Goal: Transaction & Acquisition: Purchase product/service

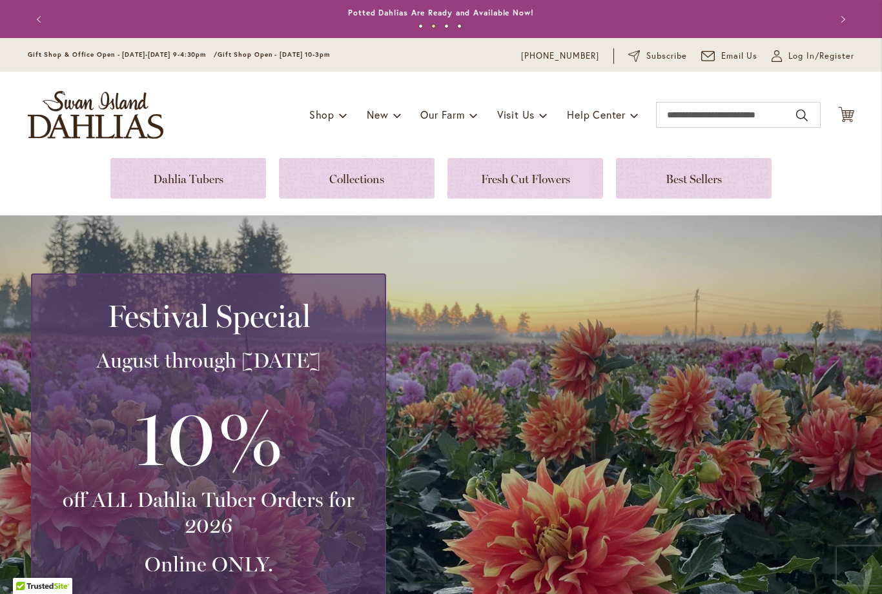
click at [811, 60] on span "Log In/Register" at bounding box center [821, 56] width 66 height 13
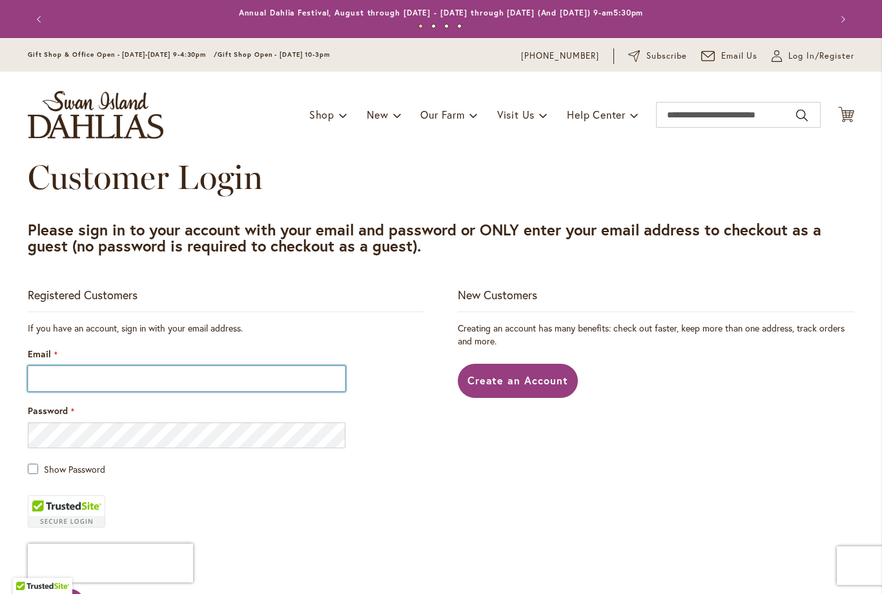
type input "**********"
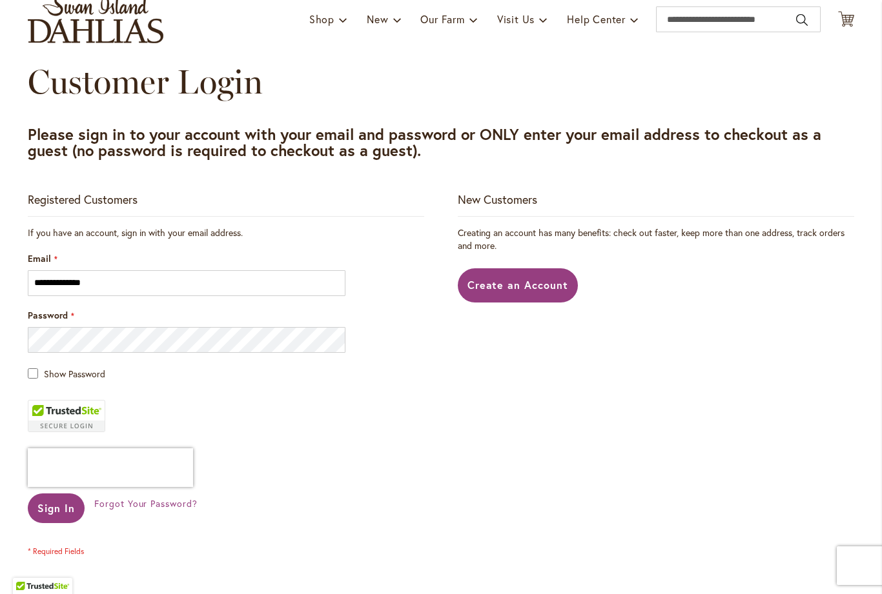
scroll to position [87, 0]
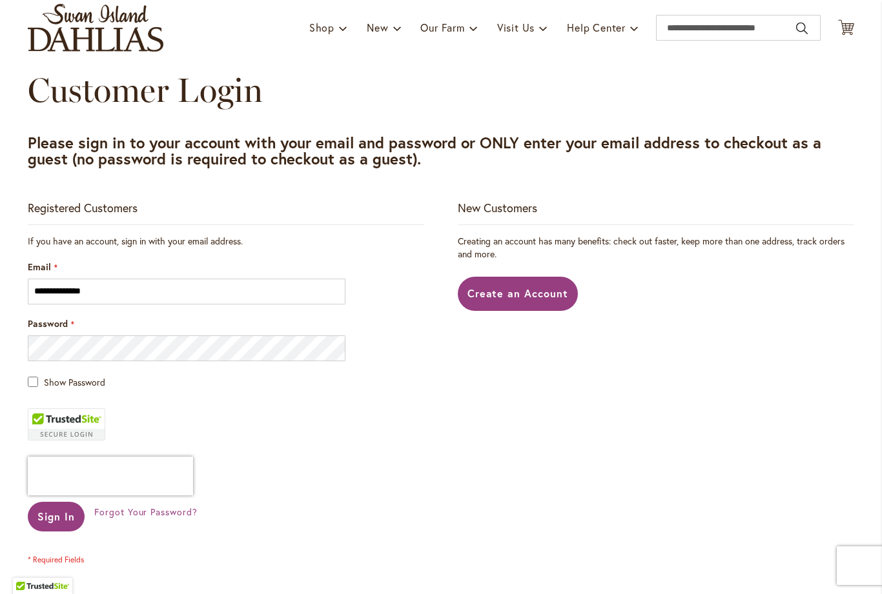
click at [59, 519] on span "Sign In" at bounding box center [55, 517] width 37 height 14
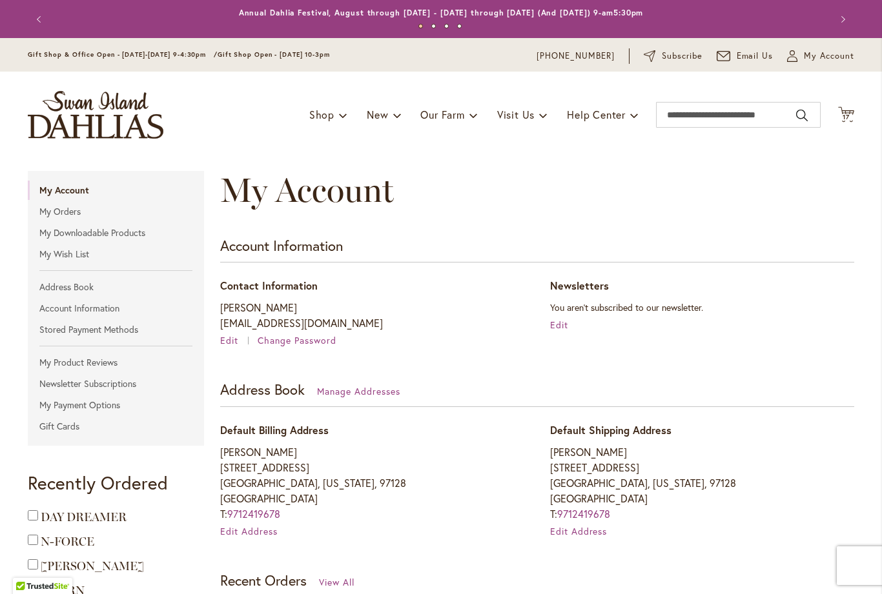
click at [842, 119] on span "17" at bounding box center [845, 117] width 7 height 8
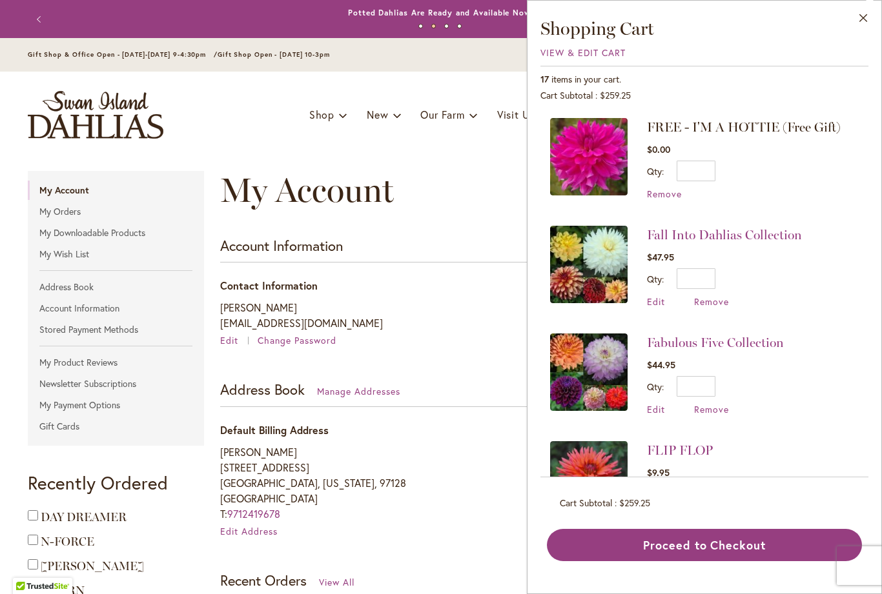
click at [589, 50] on span "View & Edit Cart" at bounding box center [582, 52] width 85 height 12
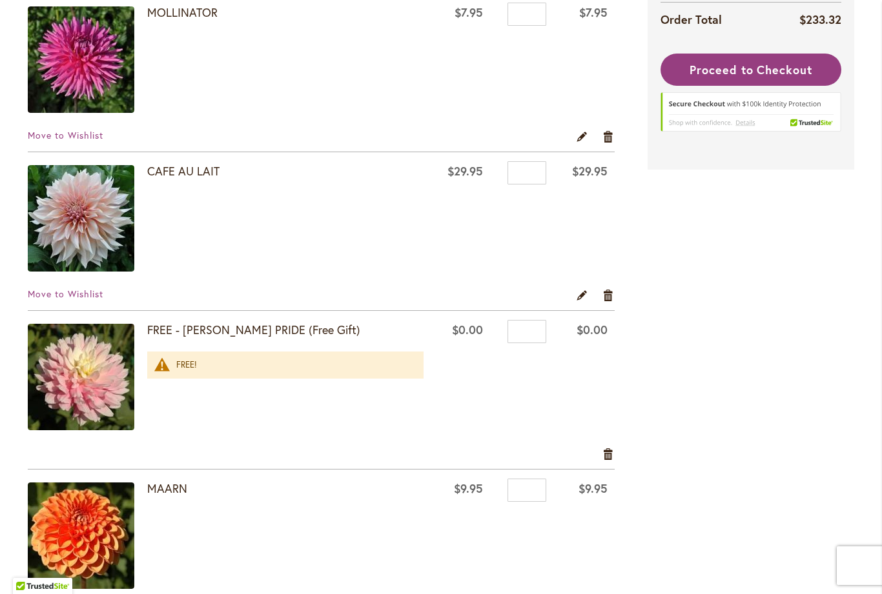
scroll to position [1069, 0]
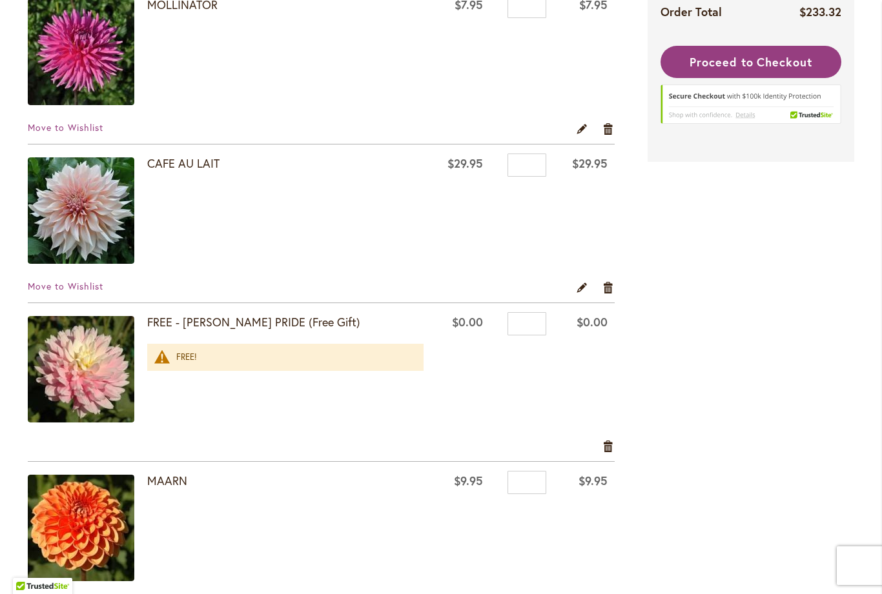
click at [607, 289] on link "Remove item" at bounding box center [608, 287] width 12 height 14
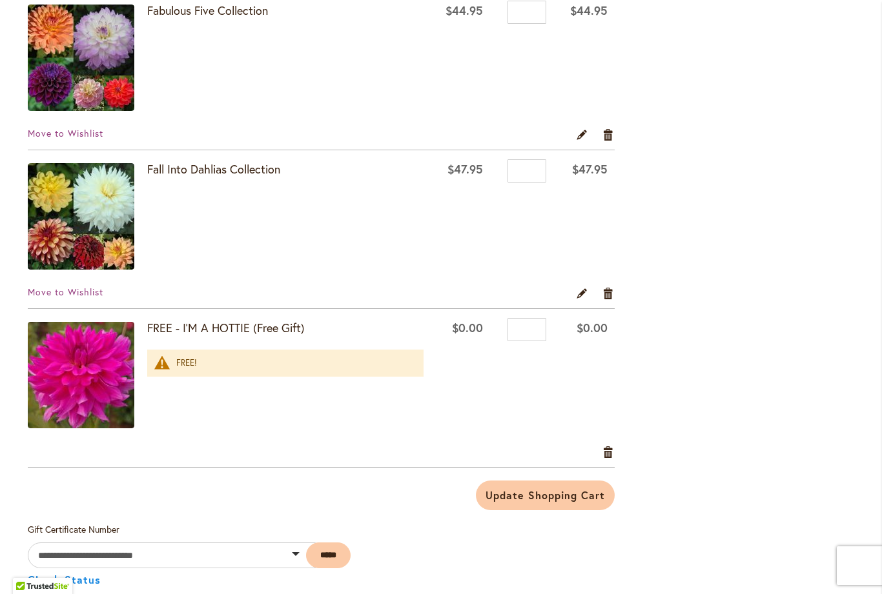
scroll to position [2340, 0]
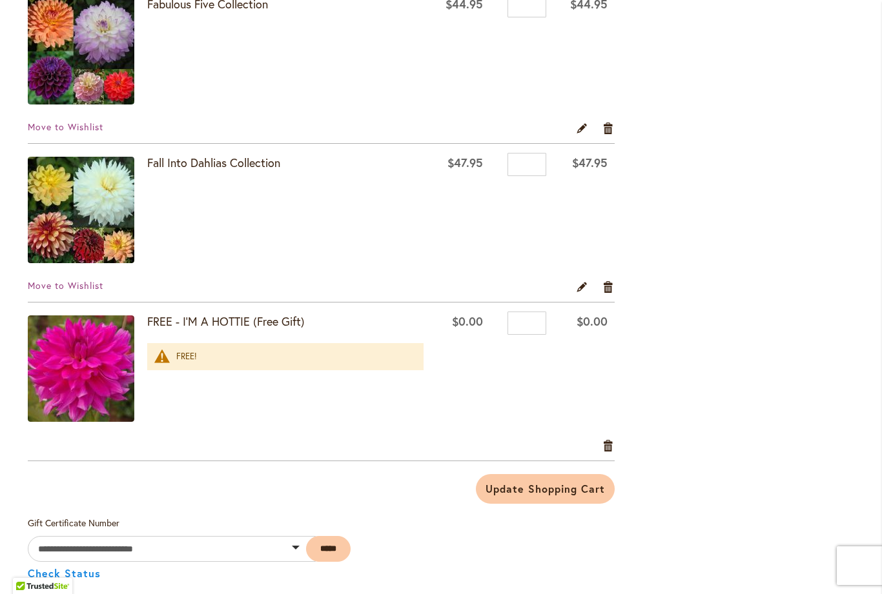
click at [611, 286] on link "Remove item" at bounding box center [608, 286] width 12 height 14
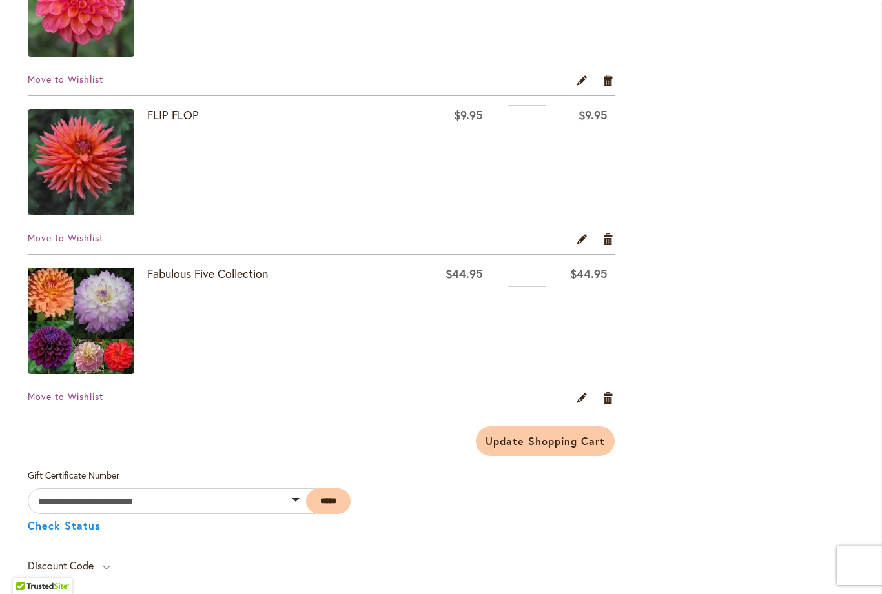
scroll to position [2071, 0]
click at [236, 279] on link "Fabulous Five Collection" at bounding box center [207, 272] width 121 height 15
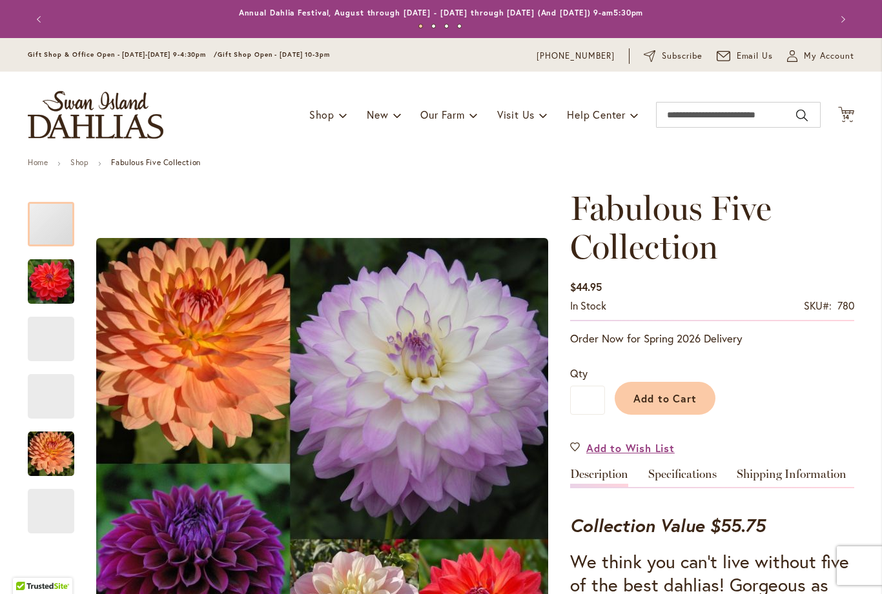
type input "*********"
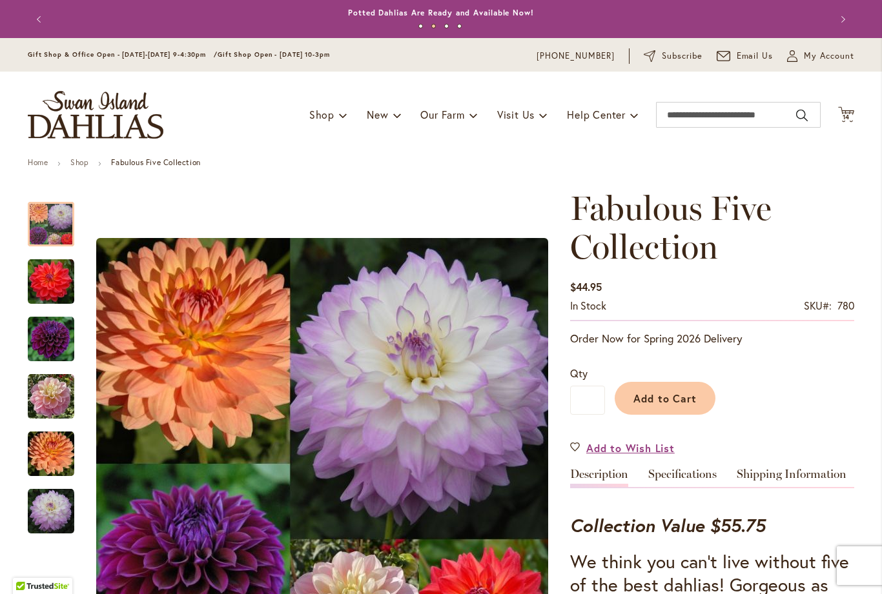
click at [848, 113] on icon at bounding box center [846, 113] width 16 height 15
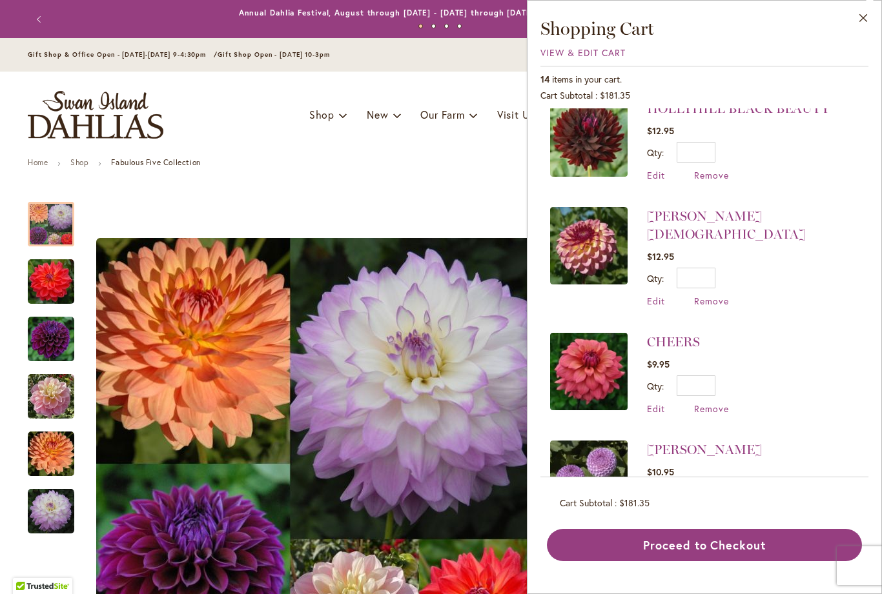
scroll to position [1114, 0]
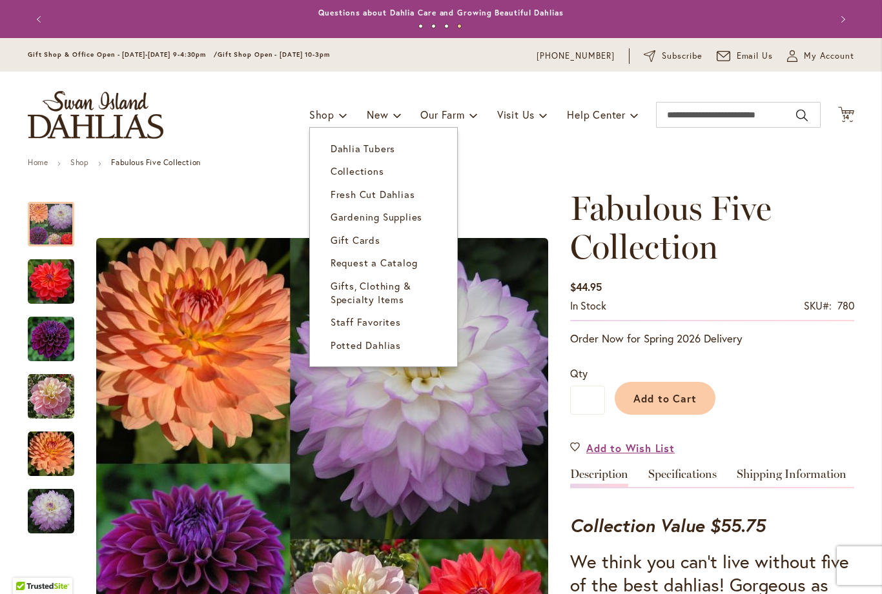
click at [375, 150] on span "Dahlia Tubers" at bounding box center [362, 148] width 65 height 13
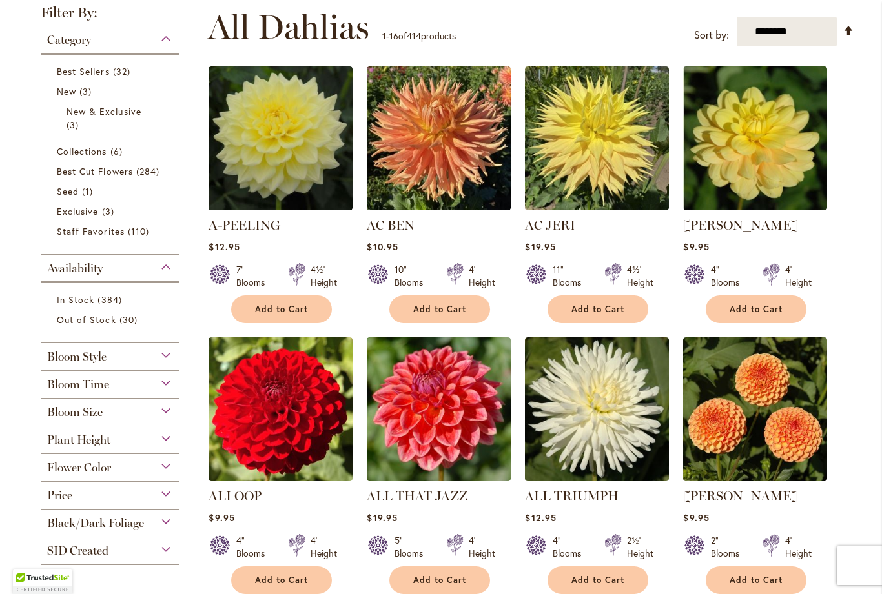
scroll to position [261, 0]
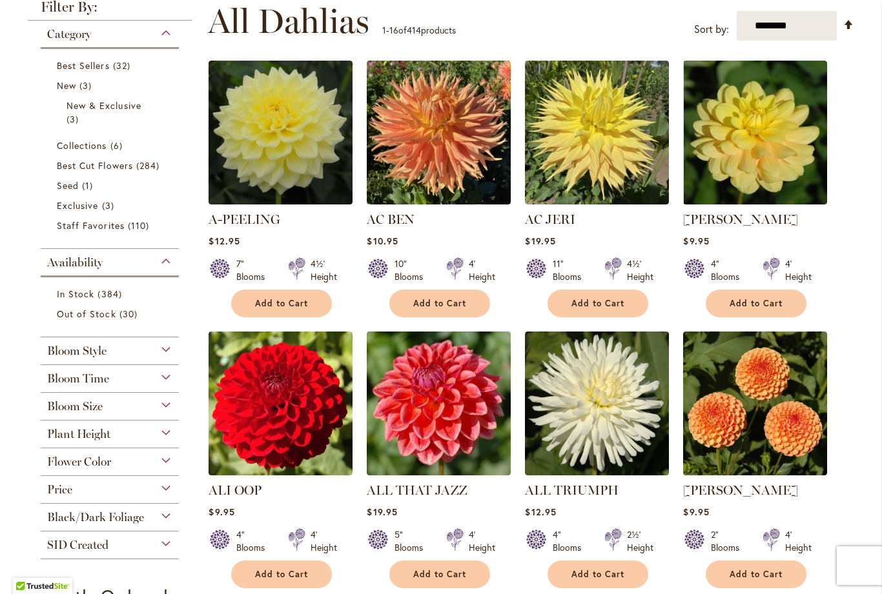
click at [122, 171] on span "Best Cut Flowers" at bounding box center [95, 165] width 76 height 12
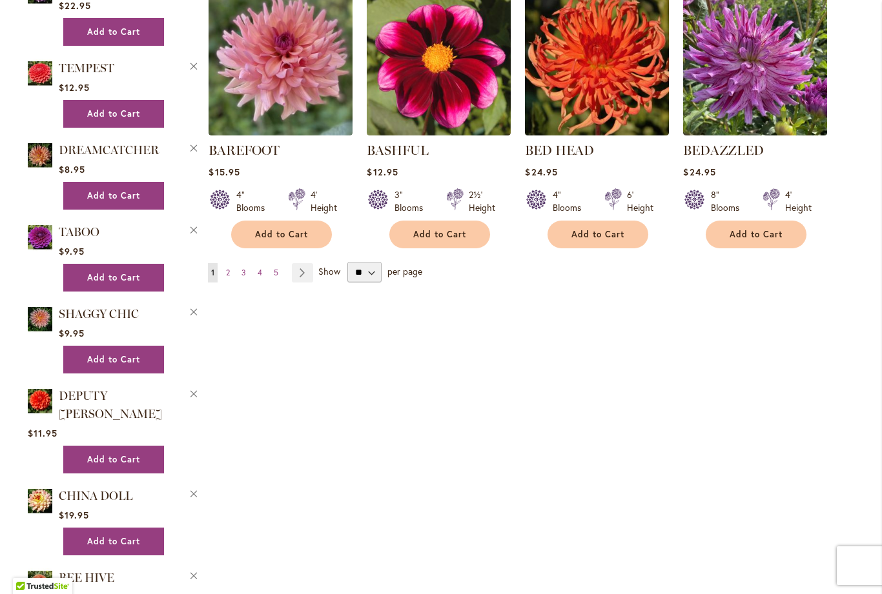
scroll to position [1143, 0]
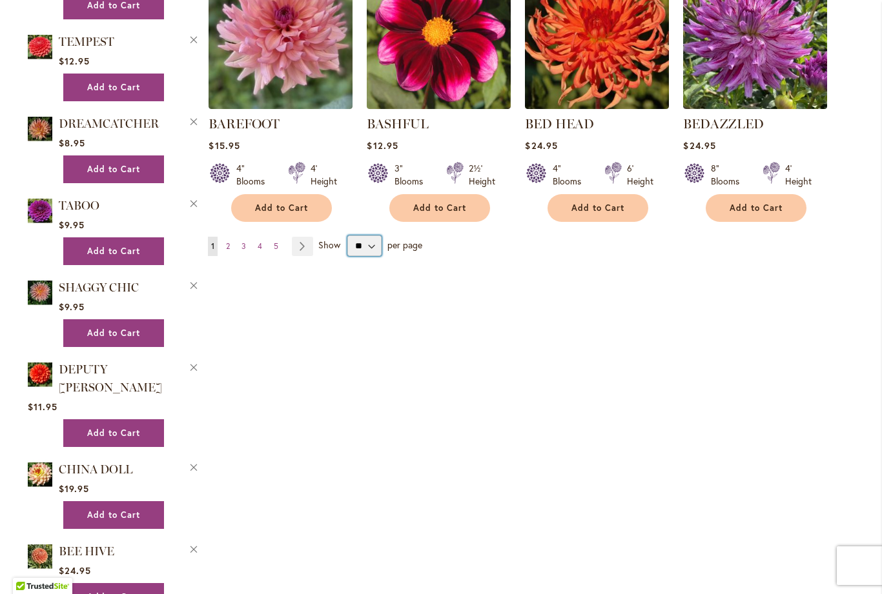
click at [374, 252] on select "** ** ** **" at bounding box center [364, 246] width 34 height 21
select select "**"
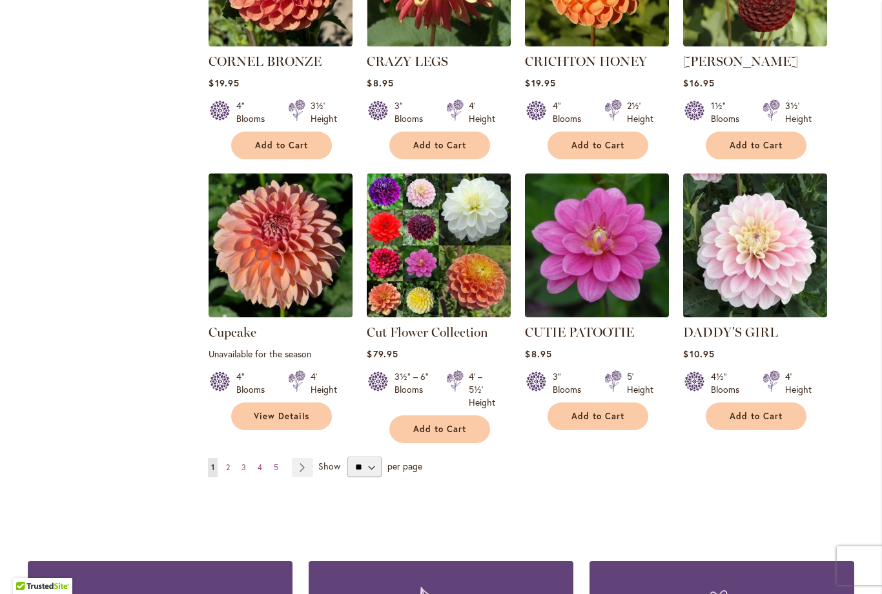
scroll to position [4285, 0]
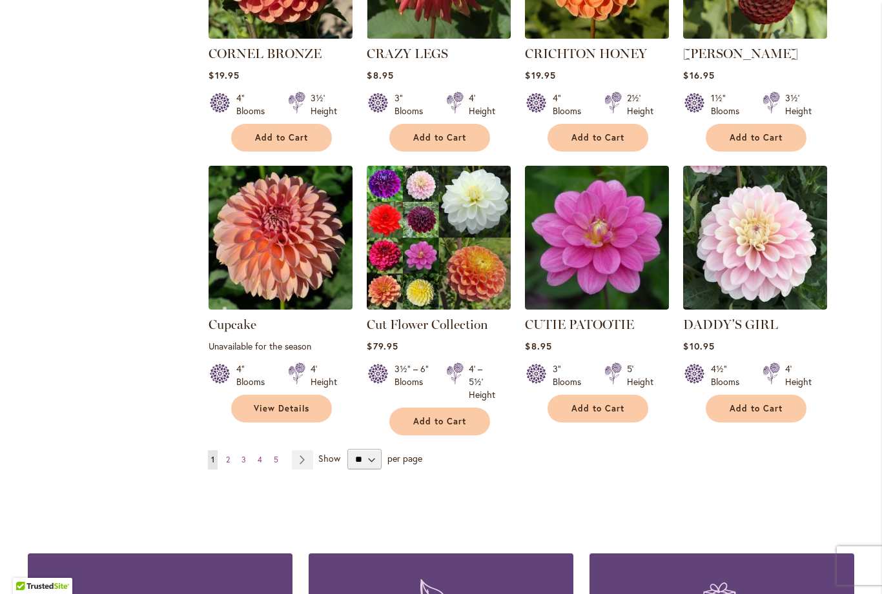
click at [306, 450] on link "Page Next" at bounding box center [302, 459] width 21 height 19
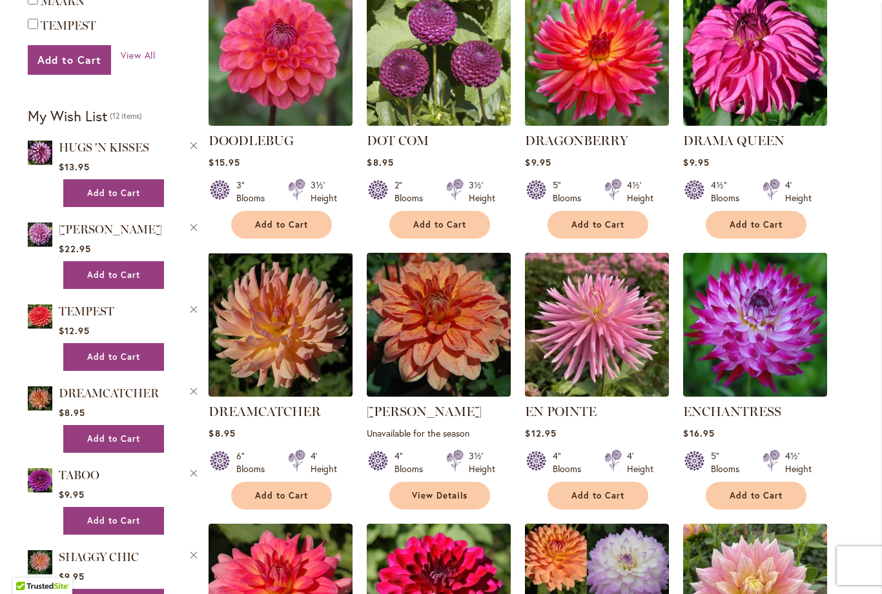
scroll to position [874, 0]
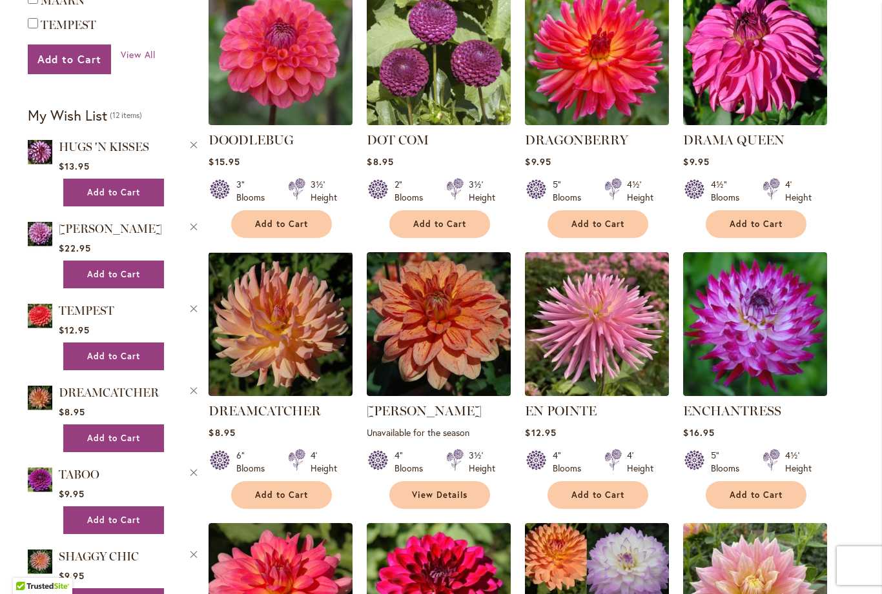
click at [288, 490] on span "Add to Cart" at bounding box center [281, 495] width 53 height 11
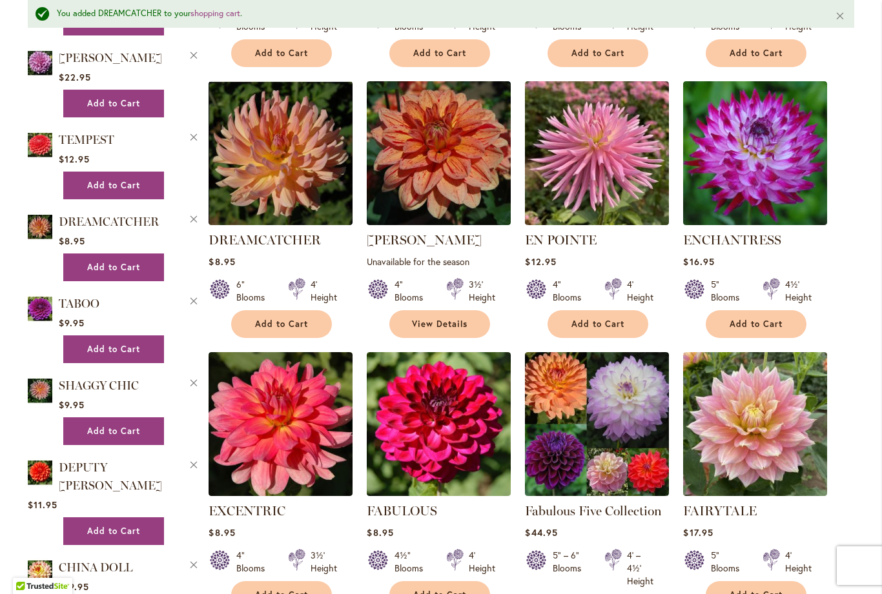
scroll to position [1080, 0]
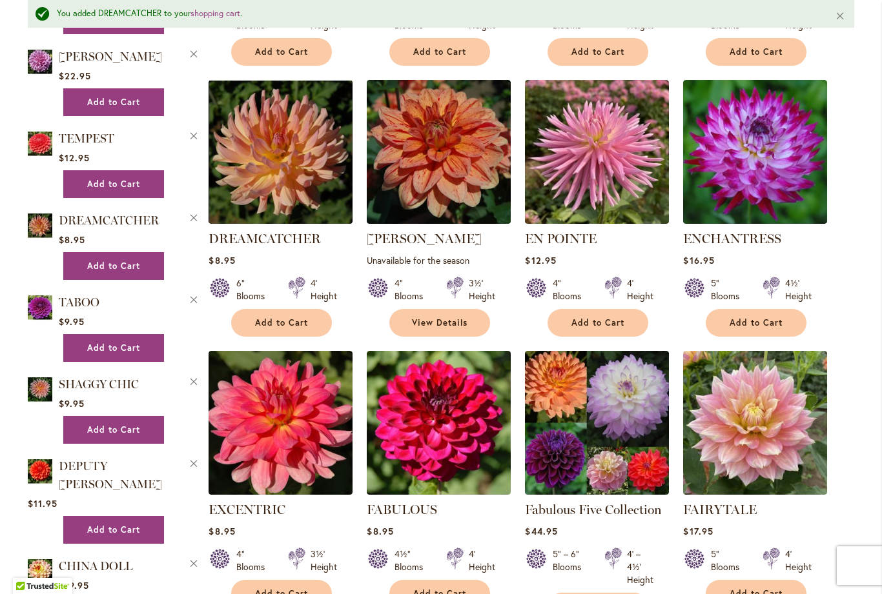
click at [605, 317] on span "Add to Cart" at bounding box center [597, 322] width 53 height 11
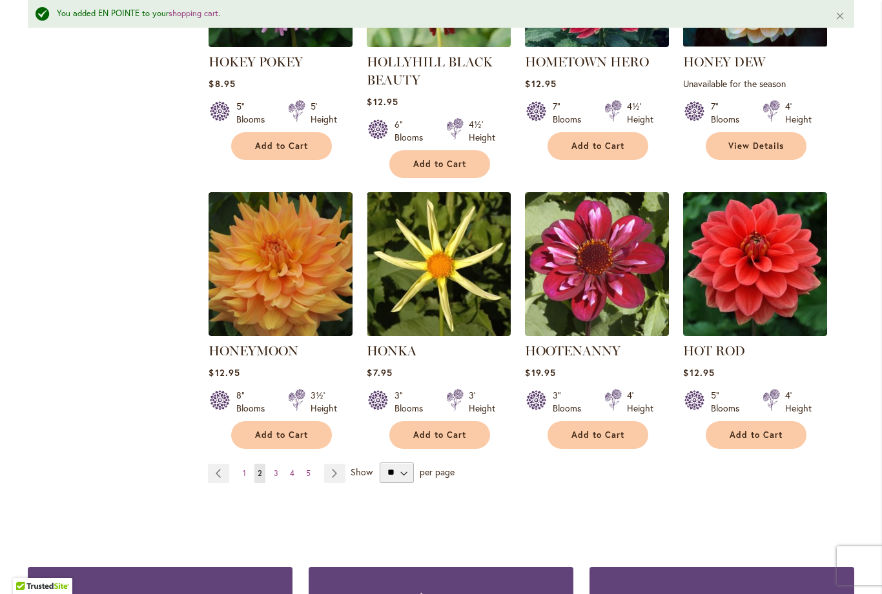
scroll to position [4443, 0]
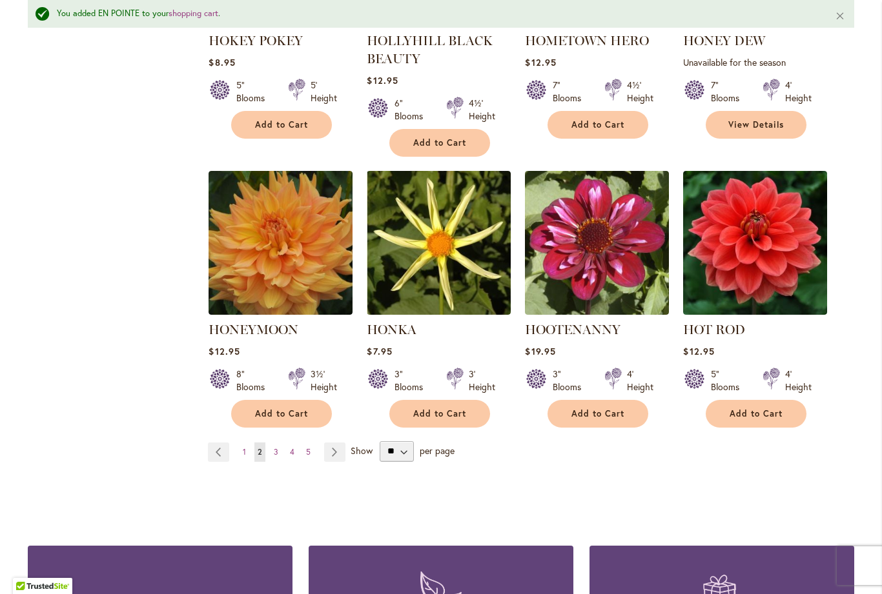
click at [340, 443] on link "Page Next" at bounding box center [334, 452] width 21 height 19
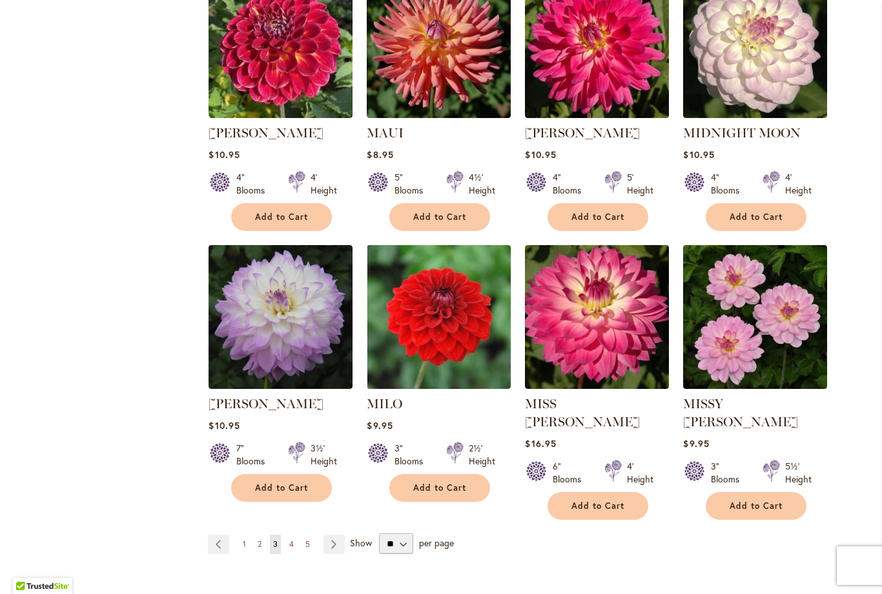
scroll to position [4261, 0]
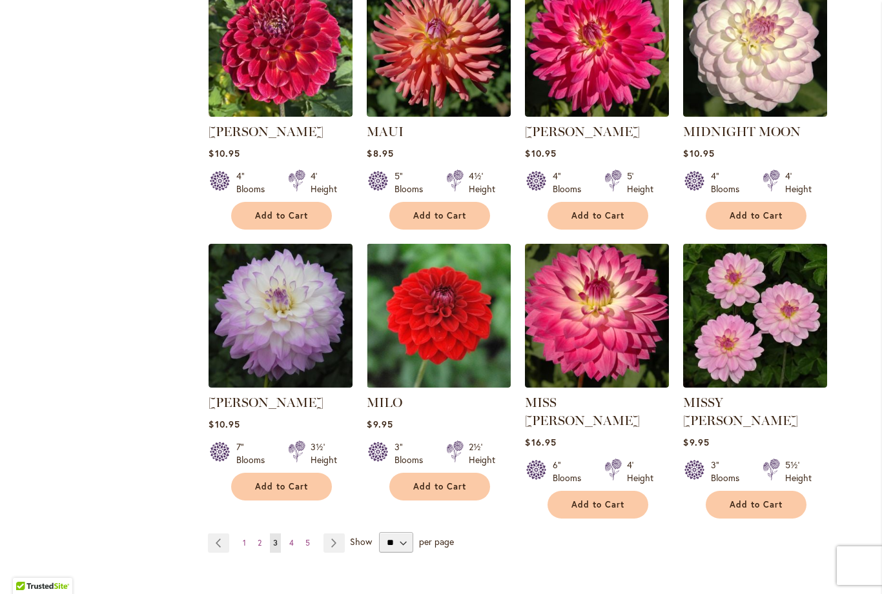
click at [338, 534] on link "Page Next" at bounding box center [333, 543] width 21 height 19
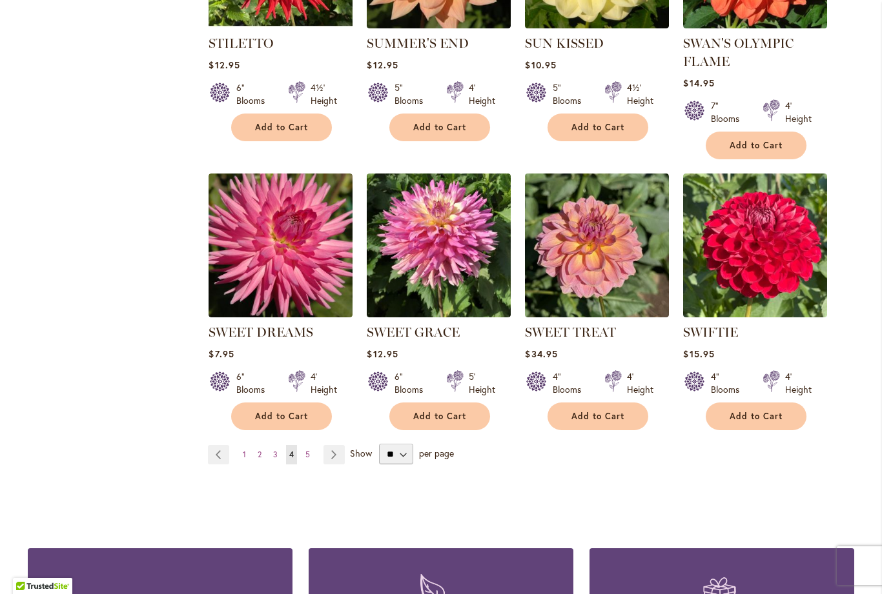
scroll to position [4298, 0]
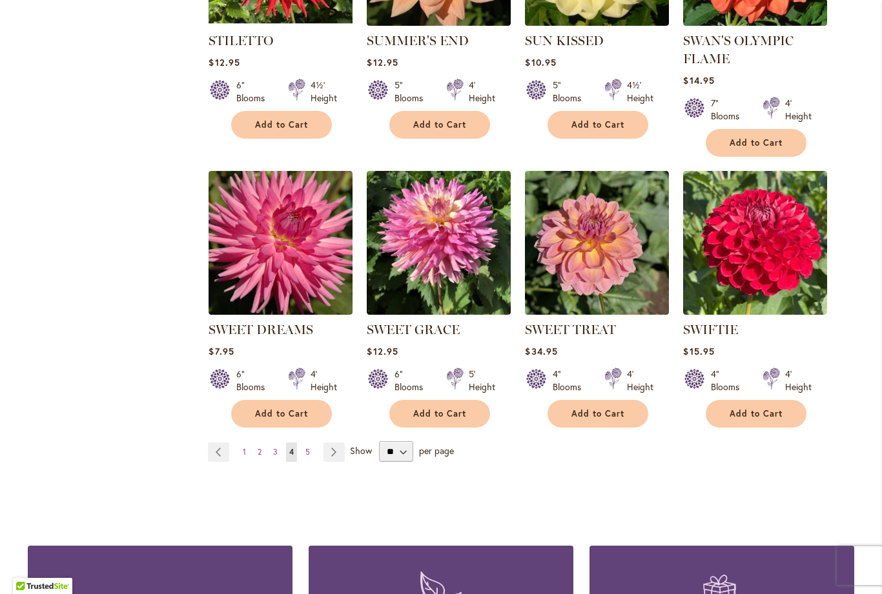
click at [340, 443] on link "Page Next" at bounding box center [333, 452] width 21 height 19
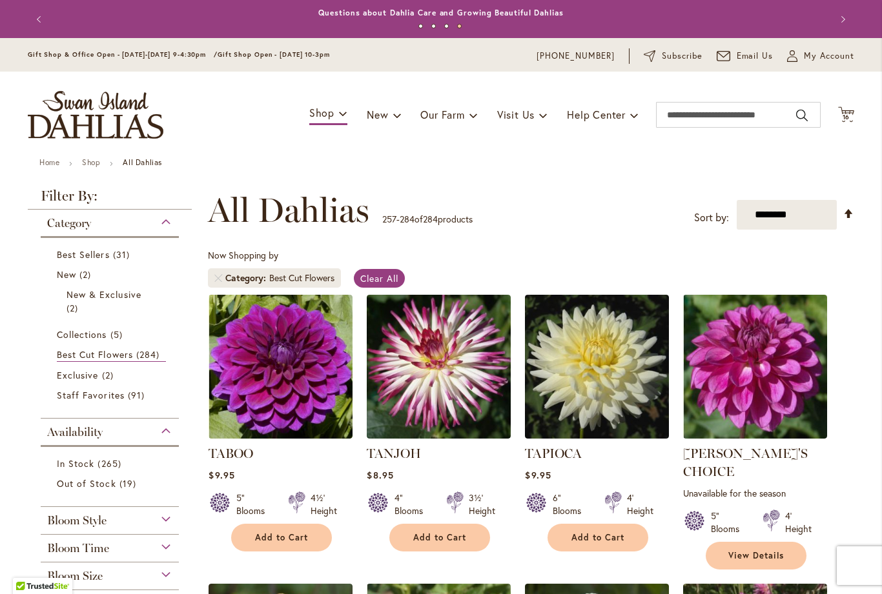
click at [289, 533] on span "Add to Cart" at bounding box center [281, 537] width 53 height 11
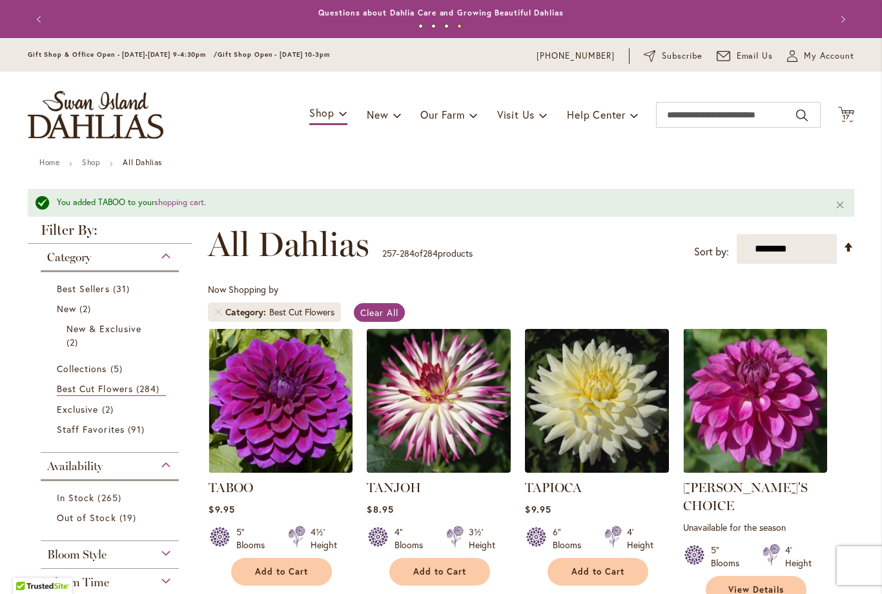
click at [847, 116] on span "17" at bounding box center [845, 117] width 7 height 8
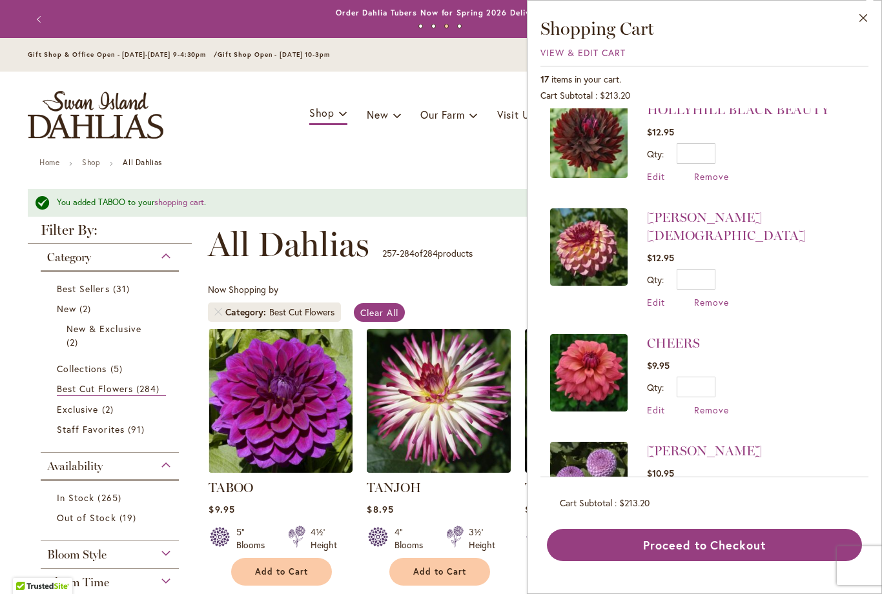
scroll to position [1436, 0]
click at [475, 150] on div "Toggle Nav Shop Dahlia Tubers Collections Fresh Cut Dahlias Gardening Supplies …" at bounding box center [441, 115] width 852 height 86
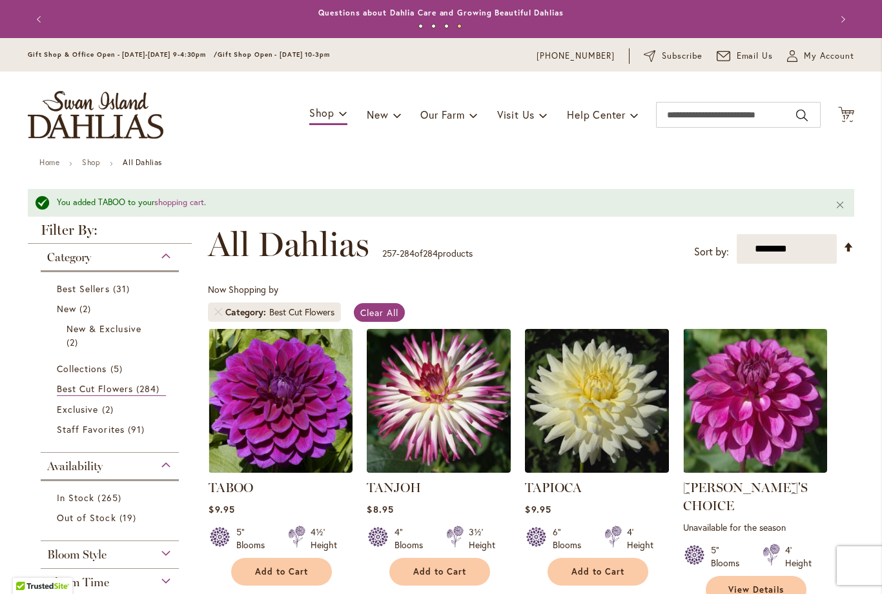
scroll to position [0, 0]
click at [54, 154] on div "Toggle Nav Shop Dahlia Tubers Collections Fresh Cut Dahlias Gardening Supplies …" at bounding box center [441, 115] width 852 height 86
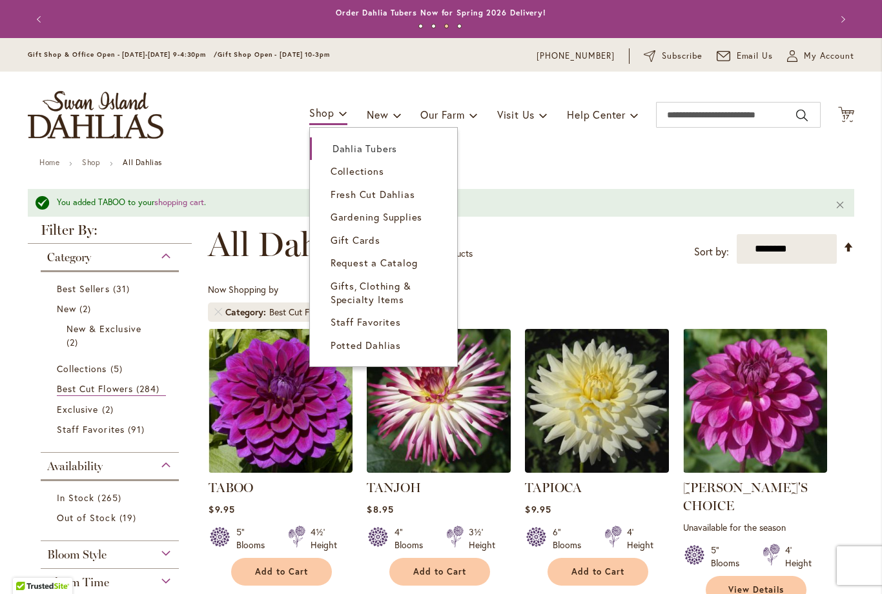
click at [376, 145] on span "Dahlia Tubers" at bounding box center [364, 148] width 65 height 13
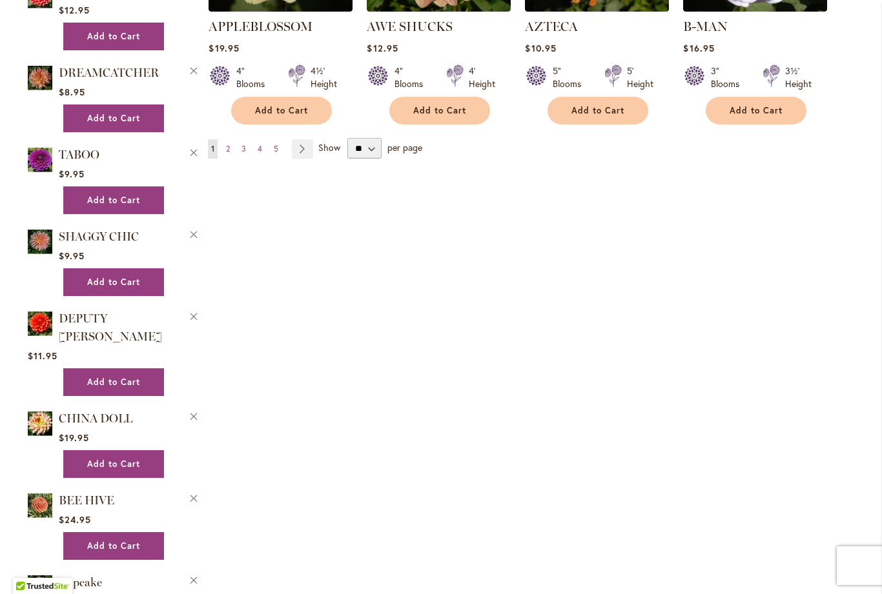
scroll to position [1286, 0]
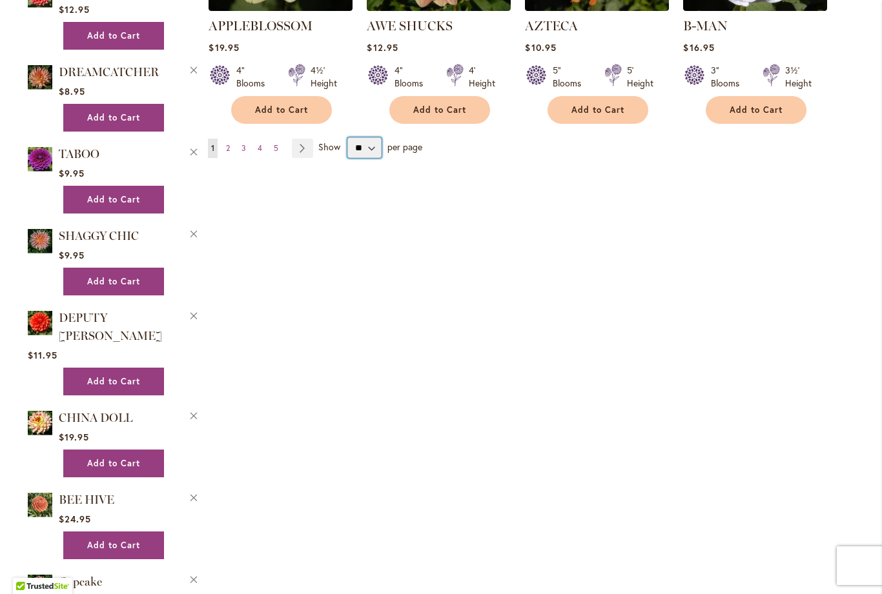
click at [377, 137] on select "** ** ** **" at bounding box center [364, 147] width 34 height 21
select select "**"
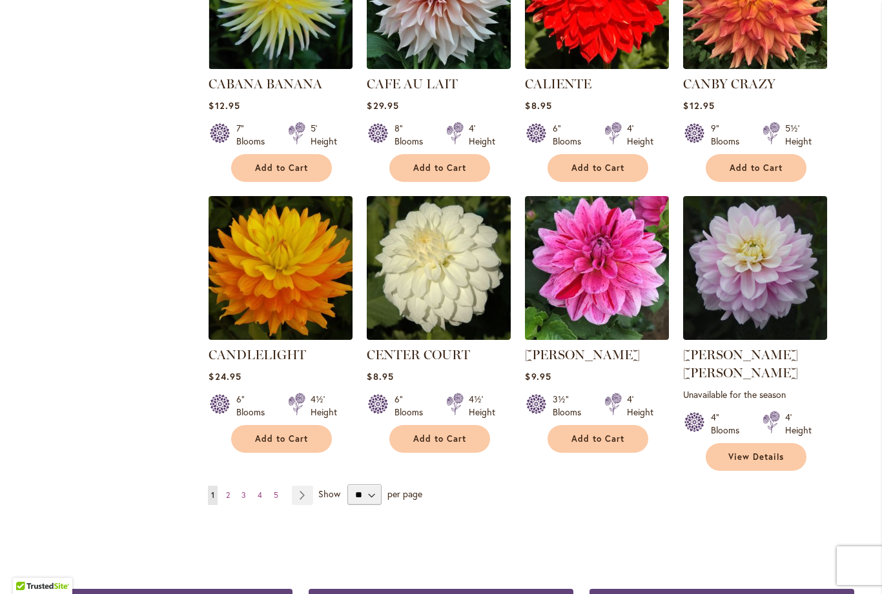
scroll to position [4246, 0]
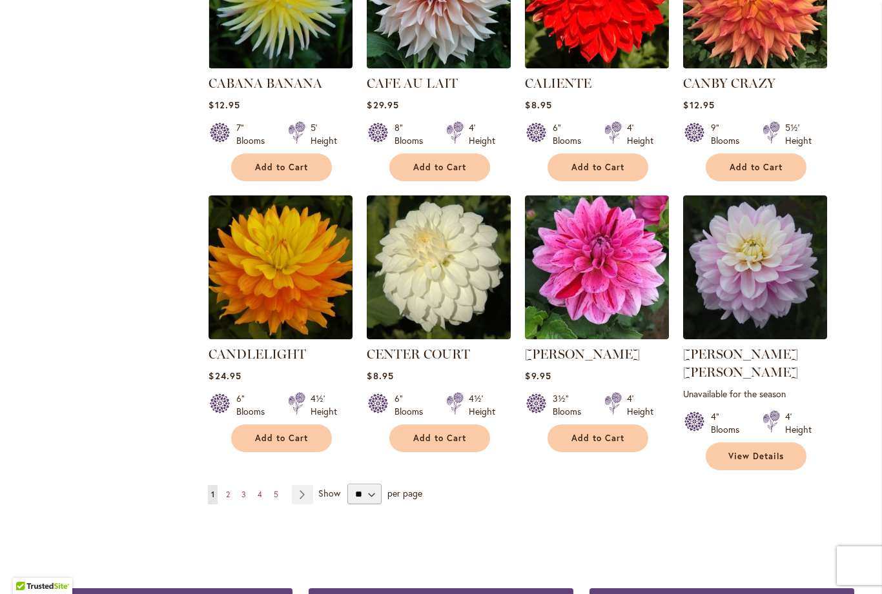
click at [301, 485] on link "Page Next" at bounding box center [302, 494] width 21 height 19
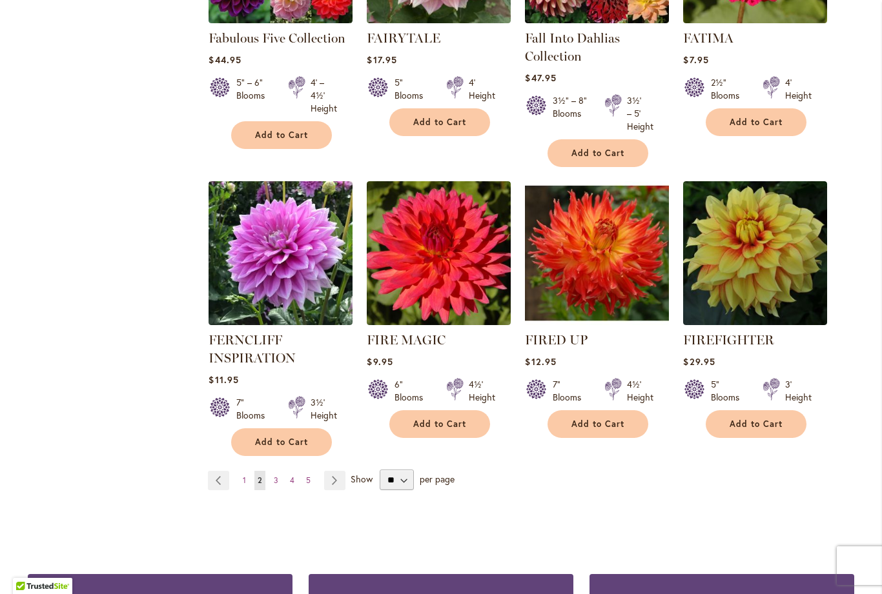
scroll to position [4363, 0]
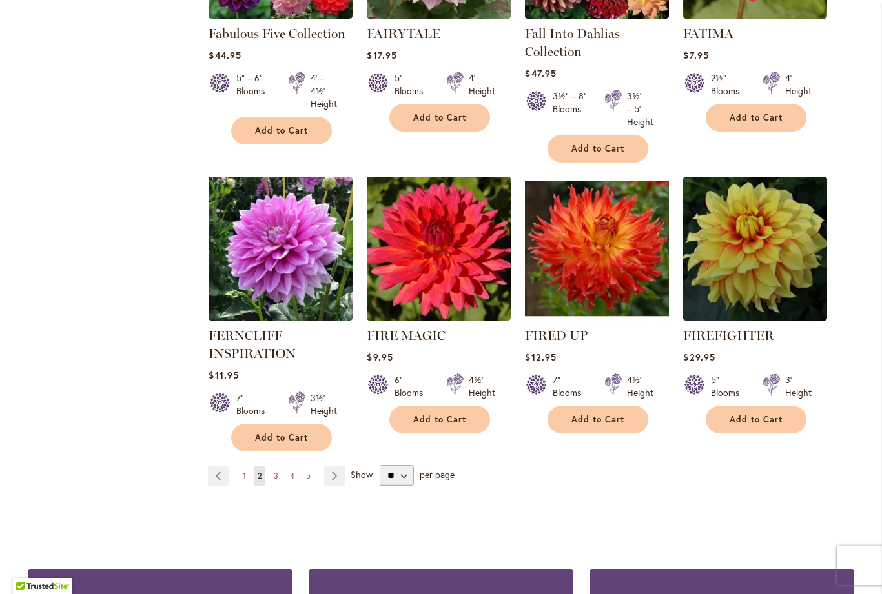
click at [336, 467] on link "Page Next" at bounding box center [334, 476] width 21 height 19
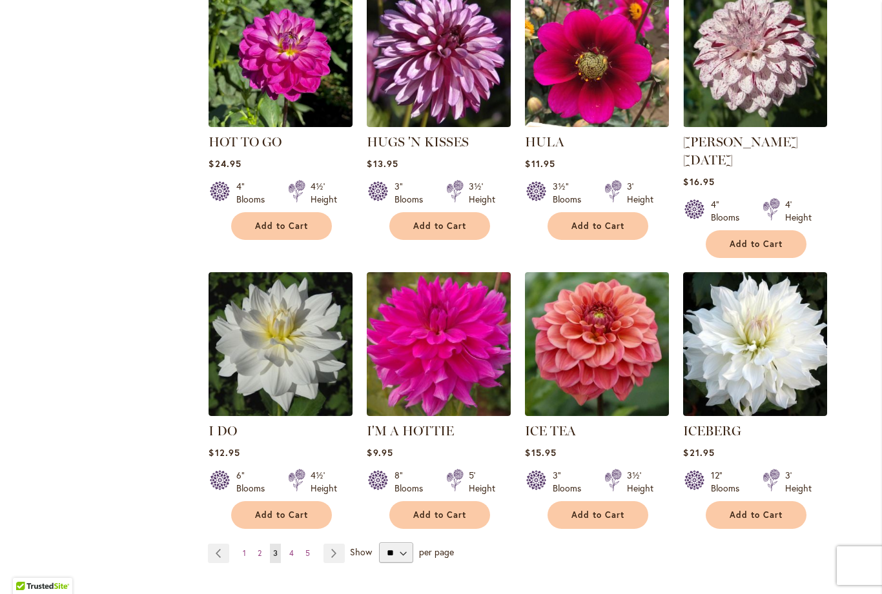
scroll to position [4291, 0]
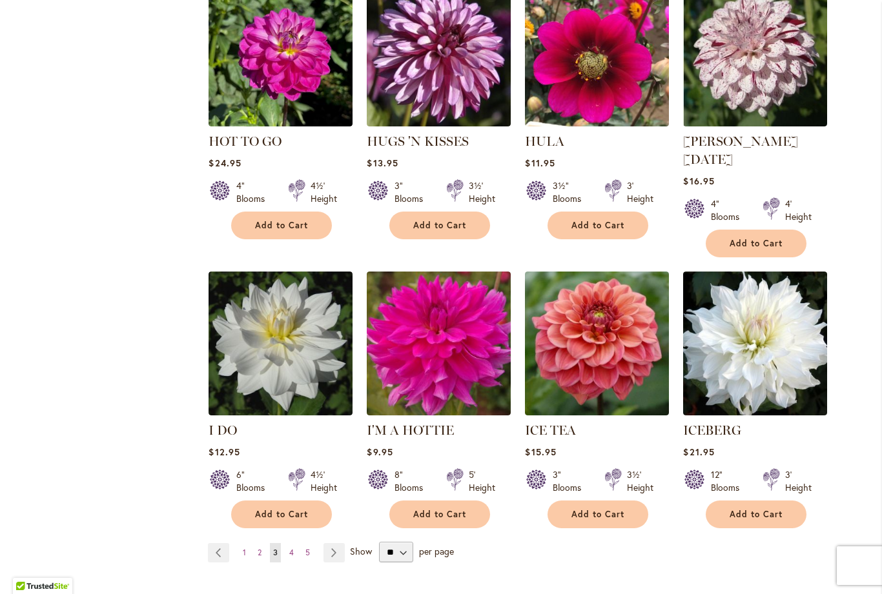
click at [336, 543] on link "Page Next" at bounding box center [333, 552] width 21 height 19
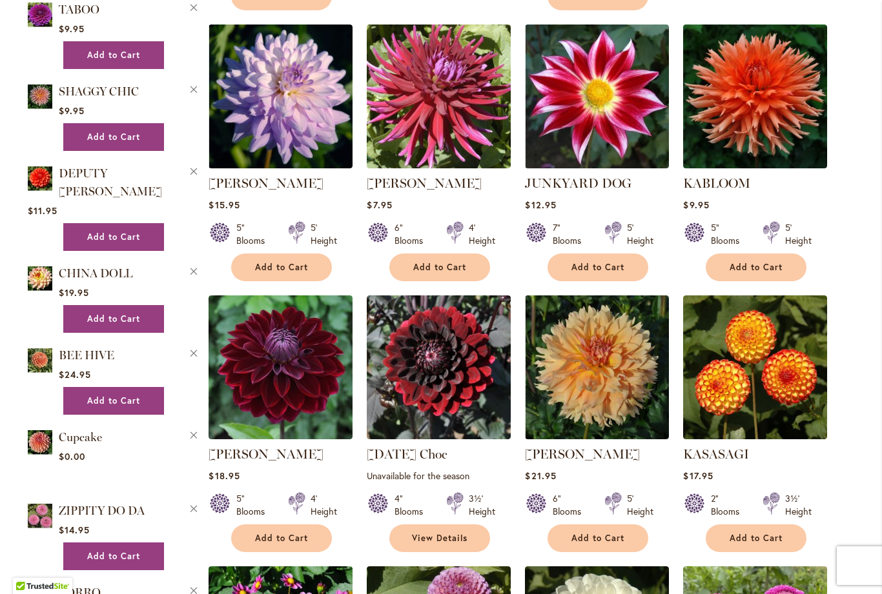
scroll to position [1431, 0]
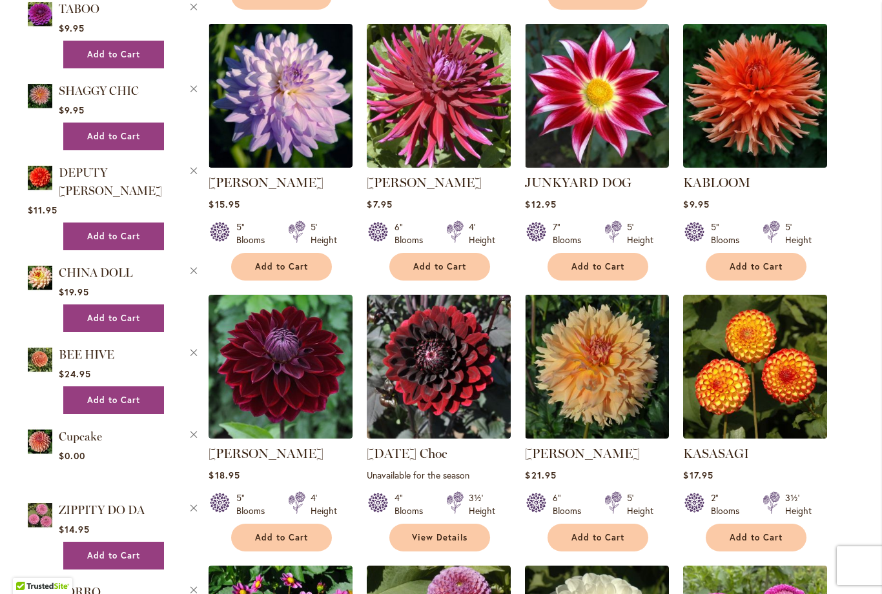
click at [759, 261] on span "Add to Cart" at bounding box center [755, 266] width 53 height 11
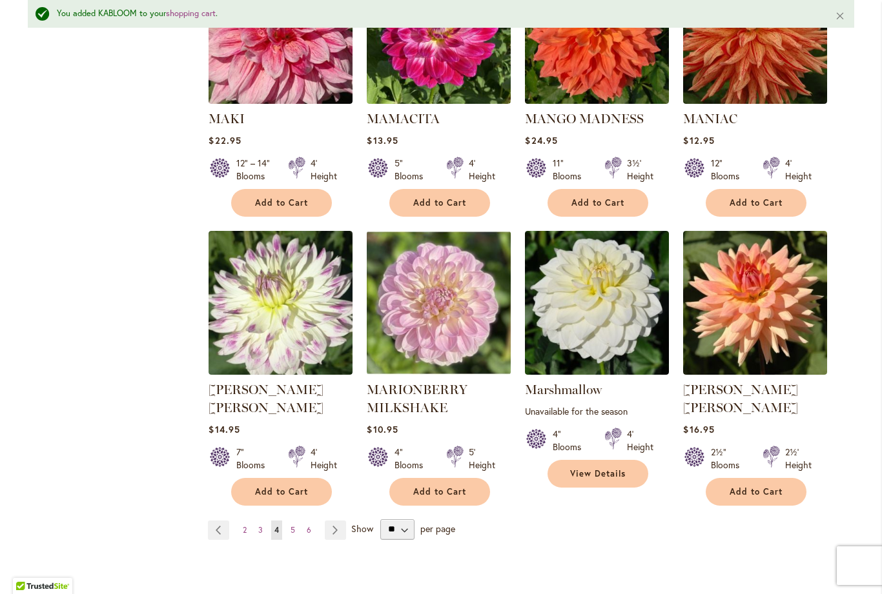
scroll to position [4332, 0]
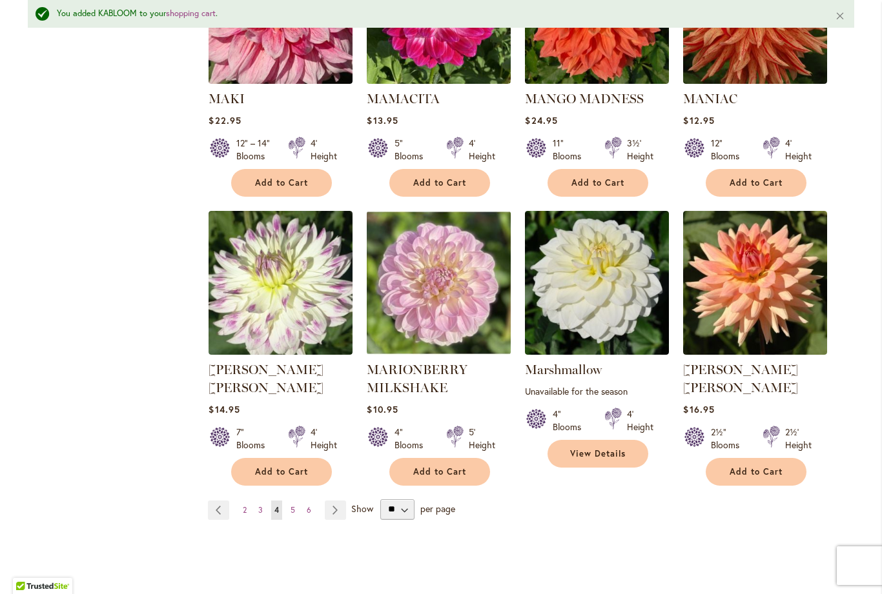
click at [339, 501] on link "Page Next" at bounding box center [335, 510] width 21 height 19
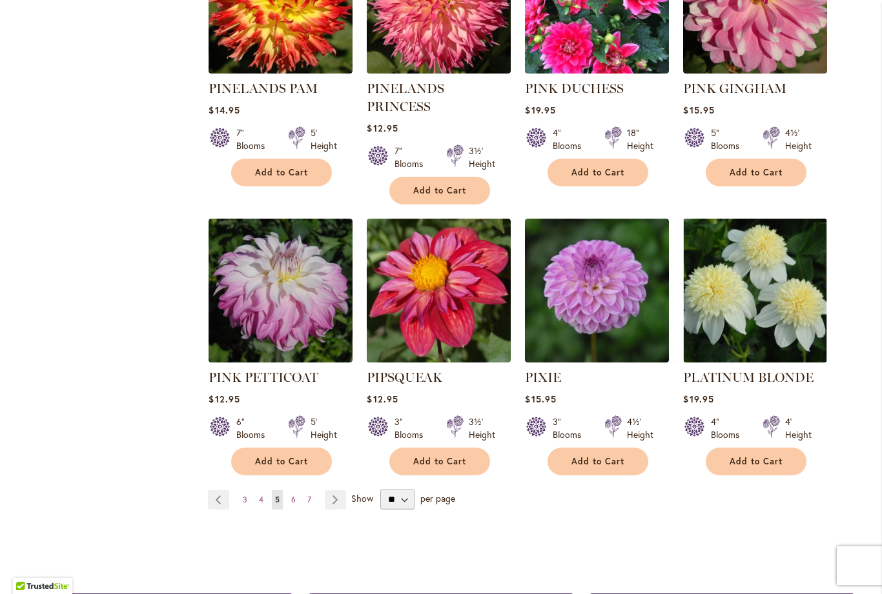
scroll to position [4304, 0]
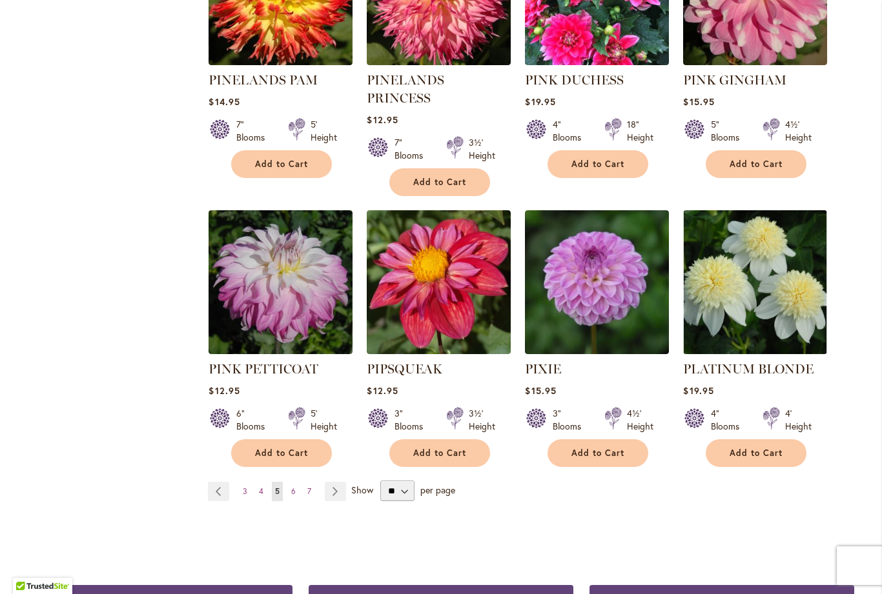
click at [339, 482] on link "Page Next" at bounding box center [335, 491] width 21 height 19
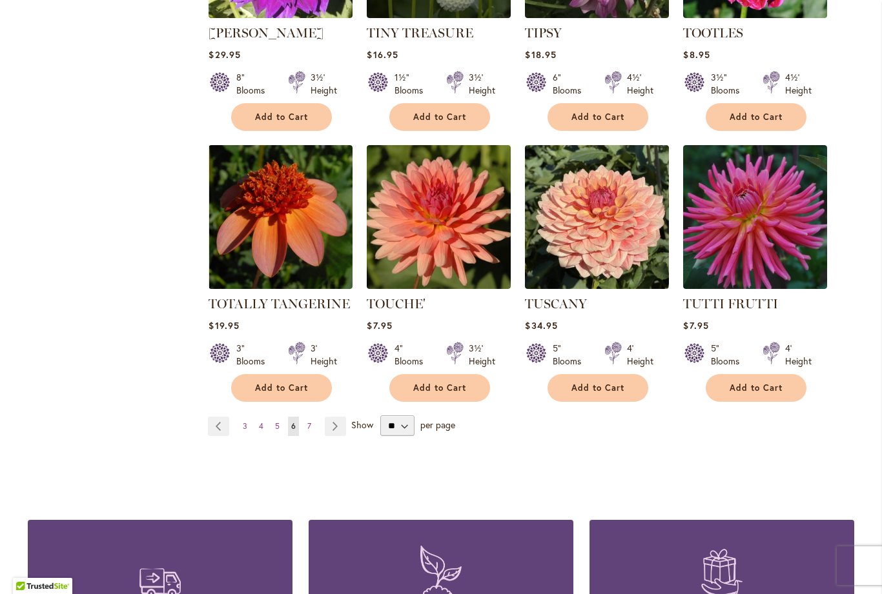
scroll to position [4320, 0]
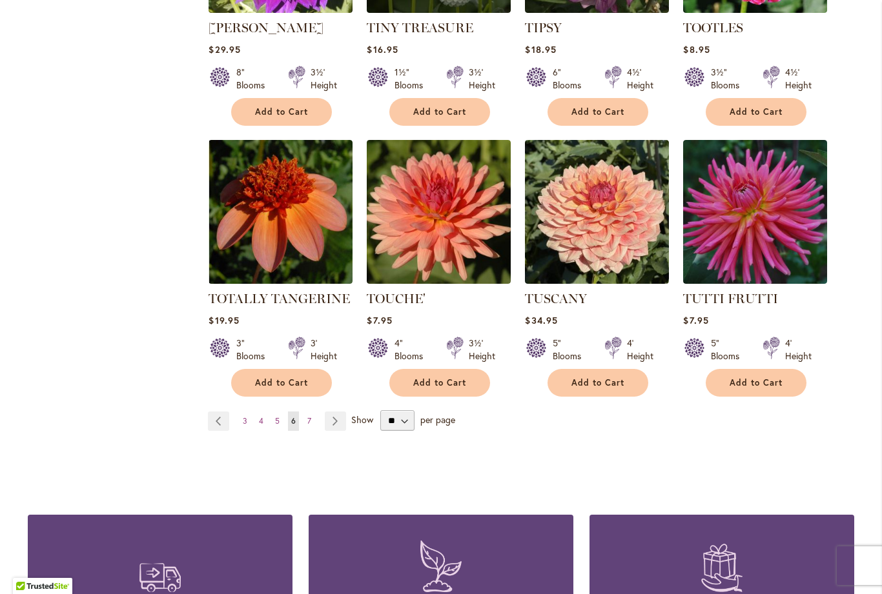
click at [344, 412] on link "Page Next" at bounding box center [335, 421] width 21 height 19
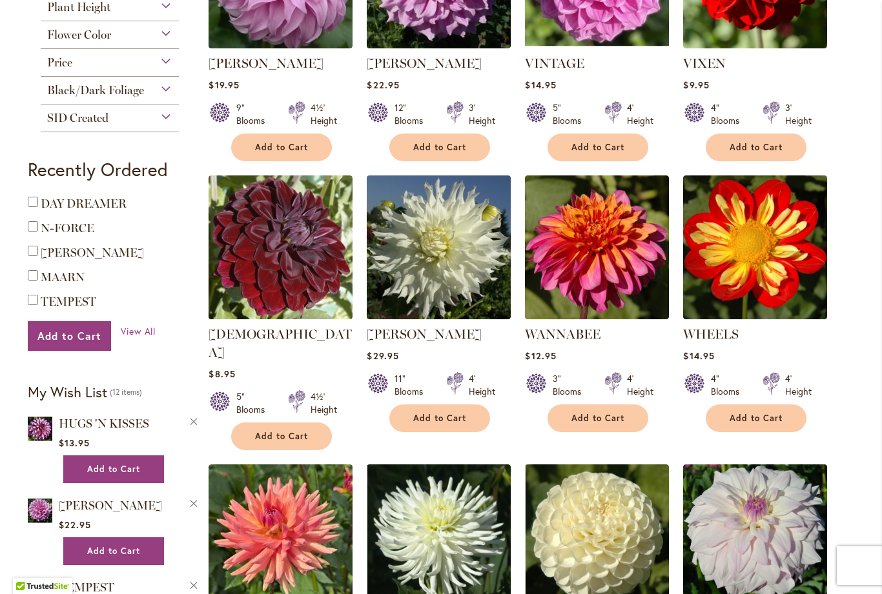
scroll to position [688, 0]
